Goal: Task Accomplishment & Management: Manage account settings

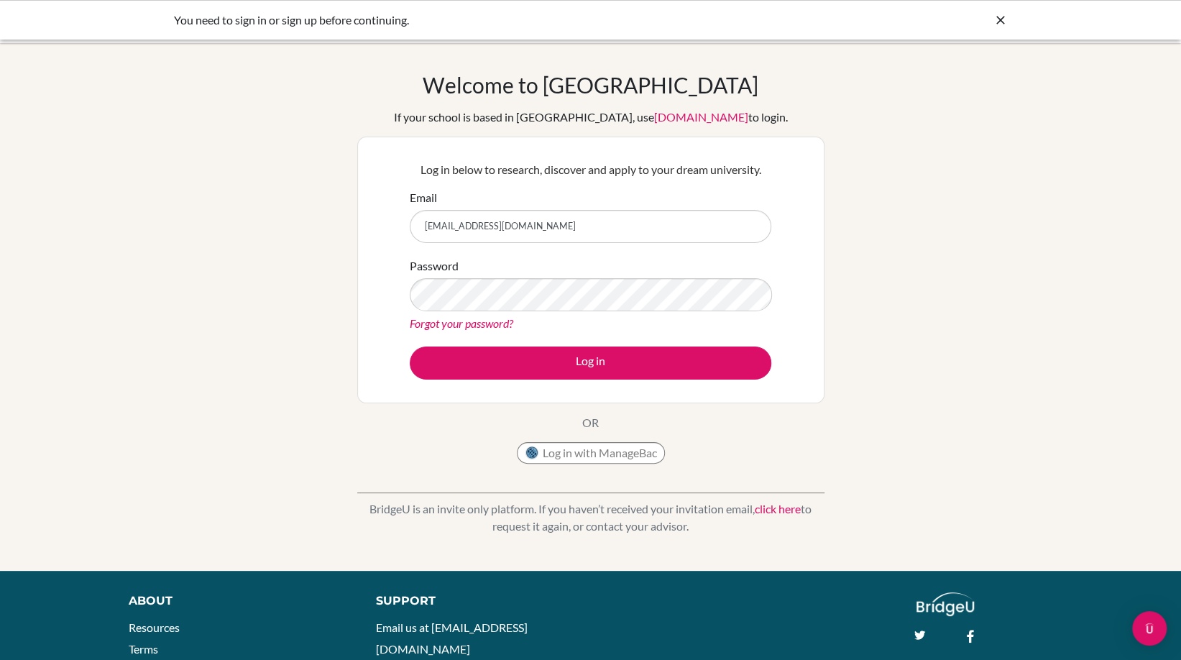
click at [410, 347] on button "Log in" at bounding box center [591, 363] width 362 height 33
click at [650, 274] on div "Password Forgot your password?" at bounding box center [591, 294] width 362 height 75
click at [410, 347] on button "Log in" at bounding box center [591, 363] width 362 height 33
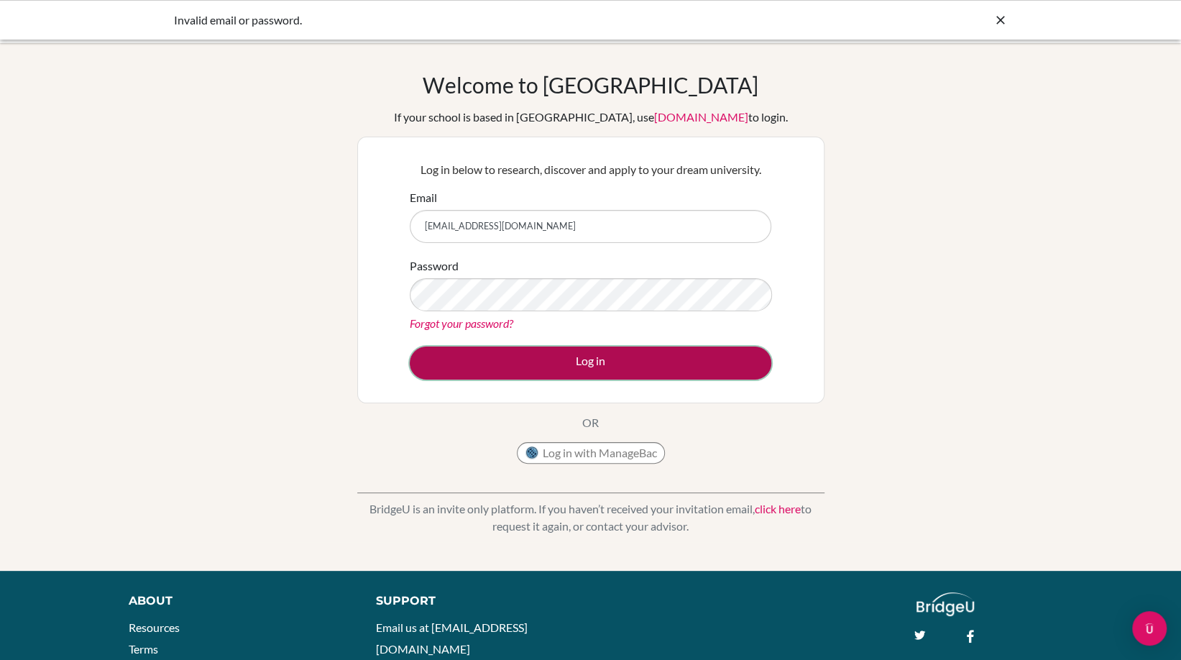
click at [691, 365] on button "Log in" at bounding box center [591, 363] width 362 height 33
